Goal: Navigation & Orientation: Find specific page/section

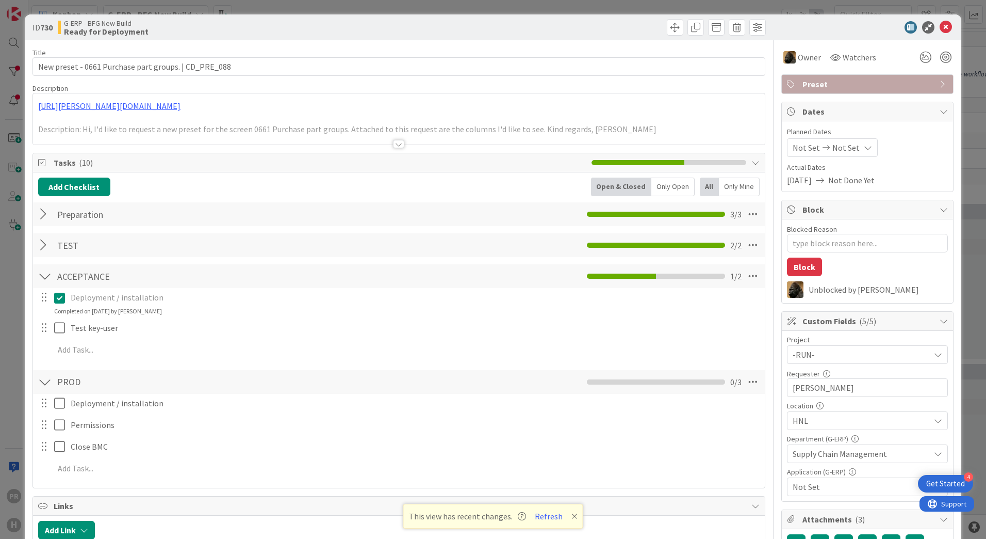
scroll to position [361, 0]
click at [942, 25] on icon at bounding box center [946, 27] width 12 height 12
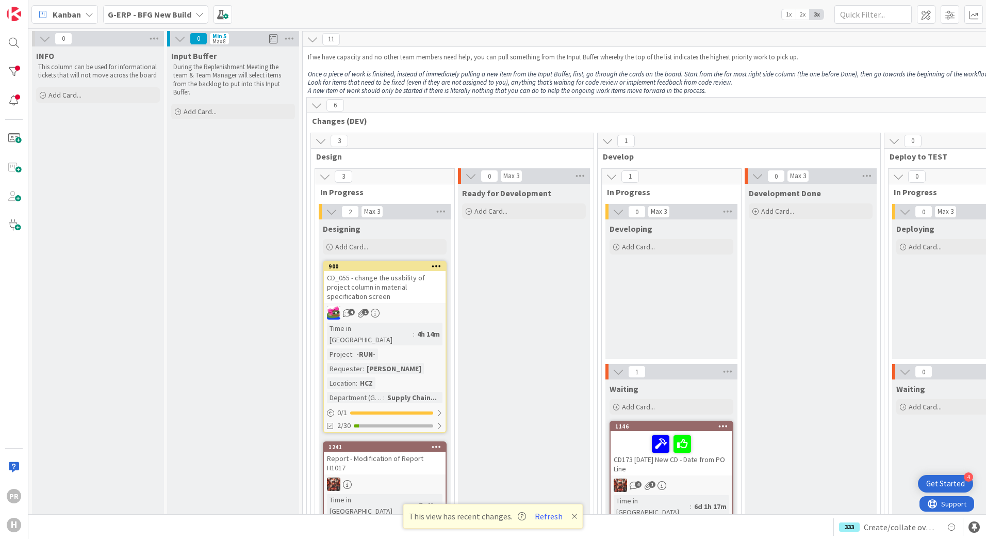
click at [173, 6] on div "G-ERP - BFG New Build" at bounding box center [155, 14] width 105 height 19
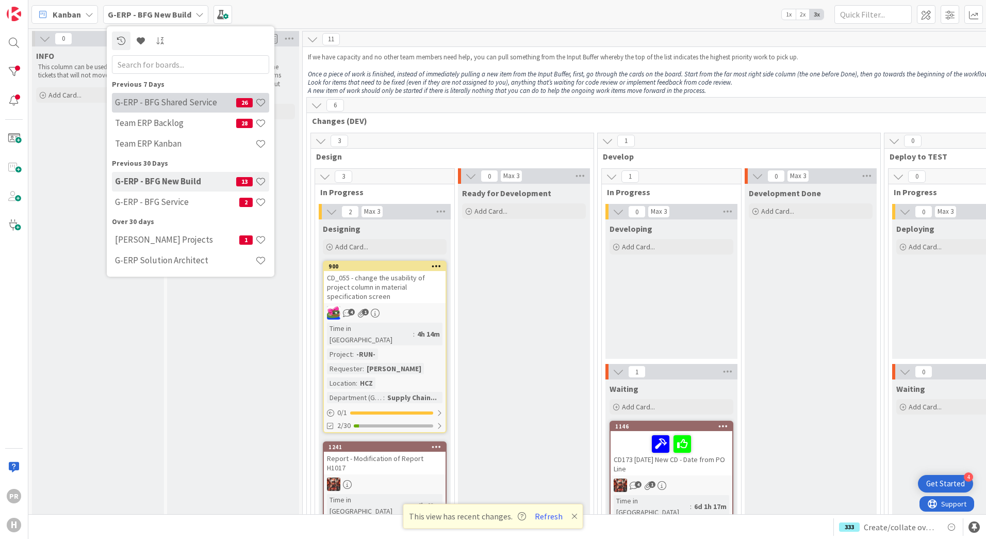
click at [169, 104] on h4 "G-ERP - BFG Shared Service" at bounding box center [175, 102] width 121 height 10
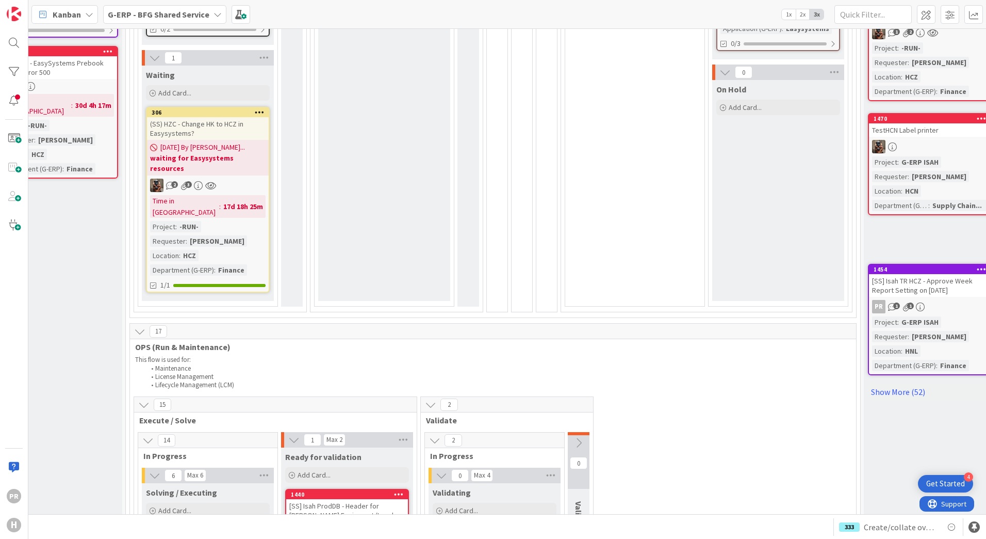
scroll to position [516, 67]
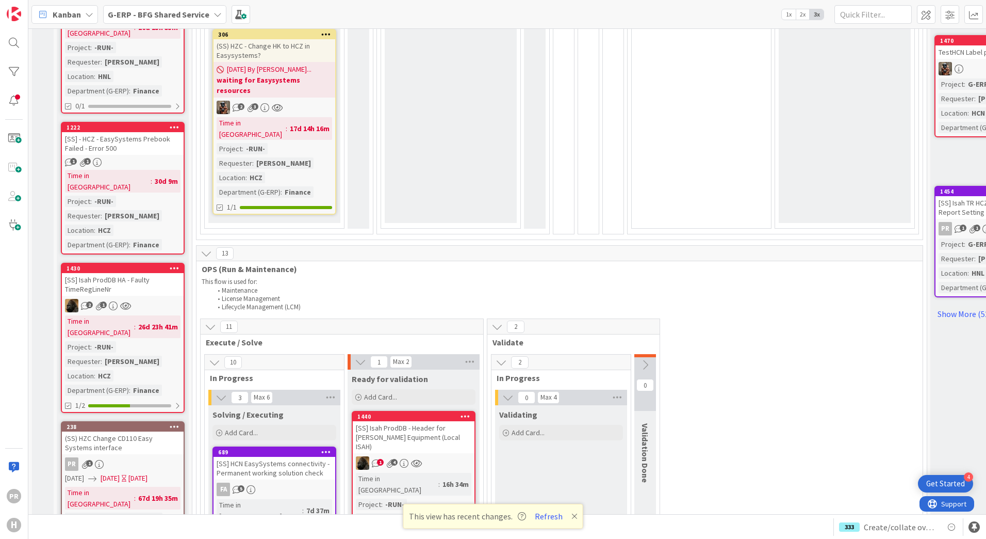
scroll to position [464, 0]
click at [187, 12] on b "G-ERP - BFG Shared Service" at bounding box center [159, 14] width 102 height 10
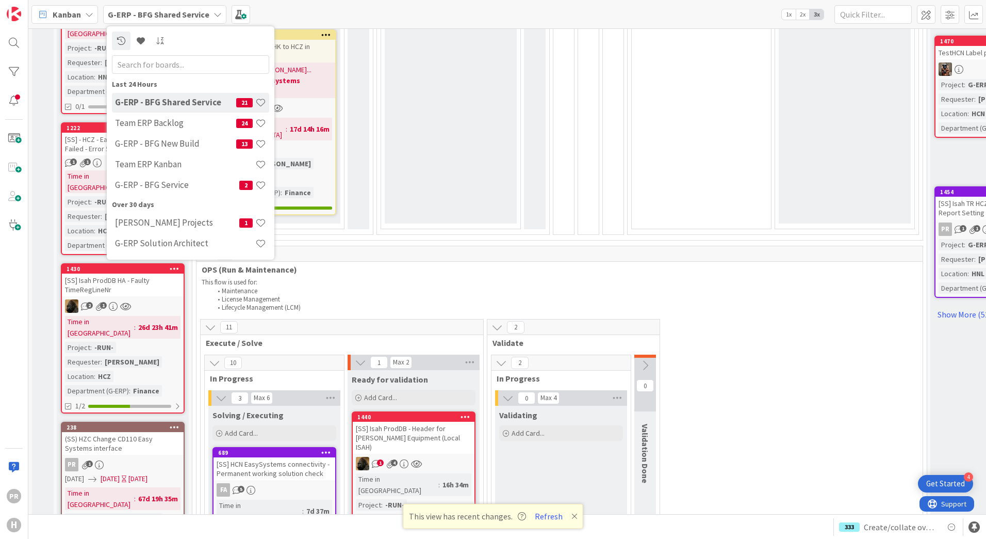
click at [172, 117] on div "Team ERP Backlog 24" at bounding box center [190, 124] width 157 height 20
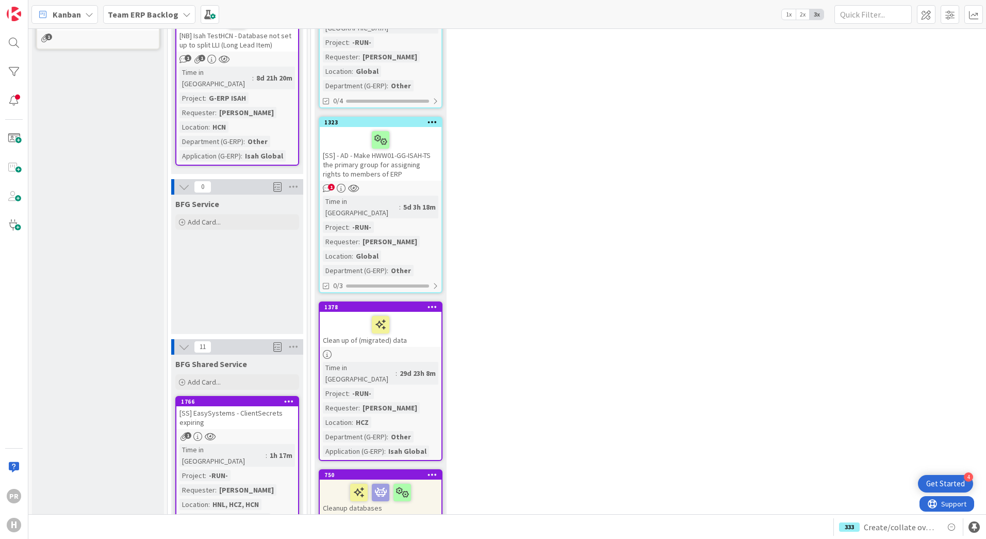
scroll to position [722, 0]
